Goal: Entertainment & Leisure: Consume media (video, audio)

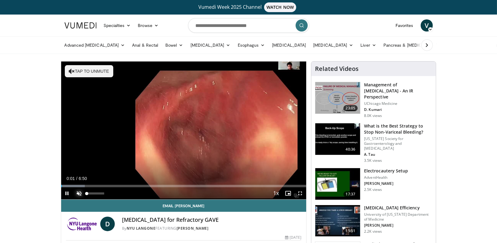
click at [79, 195] on span "Video Player" at bounding box center [79, 193] width 12 height 12
click at [301, 194] on span "Video Player" at bounding box center [300, 193] width 12 height 12
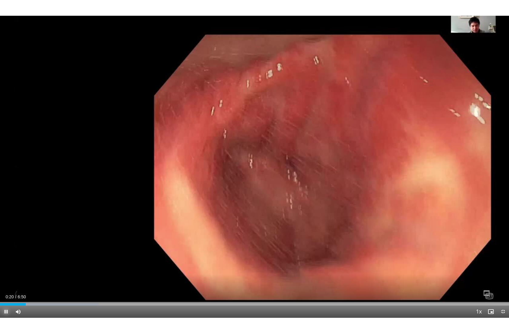
click at [8, 242] on span "Video Player" at bounding box center [6, 311] width 12 height 12
click at [5, 242] on span "Video Player" at bounding box center [6, 311] width 12 height 12
click at [40, 242] on div "Progress Bar" at bounding box center [40, 304] width 1 height 2
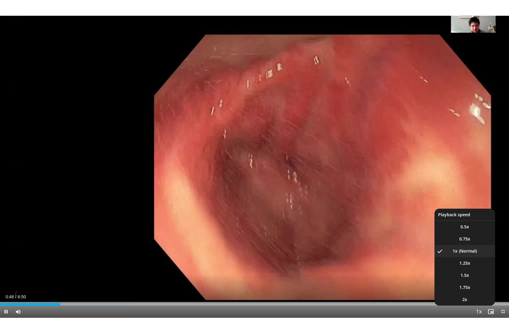
click at [478, 242] on span "Video Player" at bounding box center [478, 312] width 8 height 12
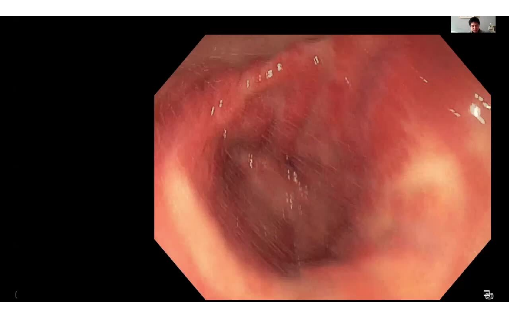
click at [478, 242] on video-js "**********" at bounding box center [254, 159] width 509 height 318
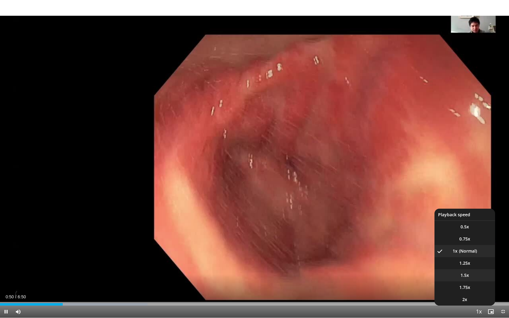
click at [475, 242] on li "1.5x" at bounding box center [464, 275] width 61 height 12
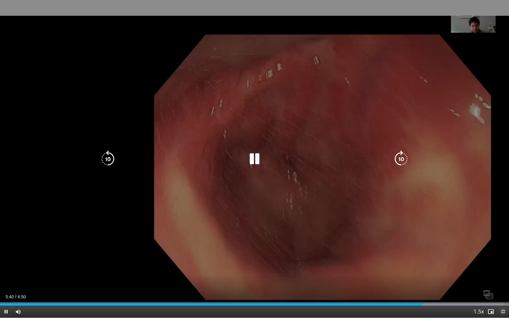
click at [496, 242] on span "Video Player" at bounding box center [502, 311] width 12 height 12
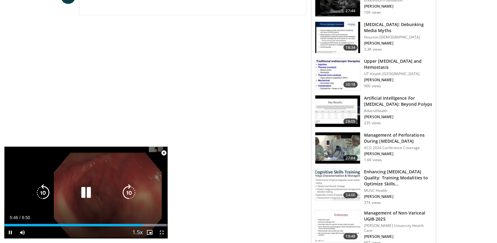
drag, startPoint x: 113, startPoint y: 168, endPoint x: 114, endPoint y: 198, distance: 30.6
click at [114, 198] on div "10 seconds Tap to unmute" at bounding box center [85, 193] width 163 height 92
